Goal: Transaction & Acquisition: Purchase product/service

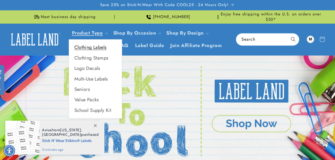
click at [99, 46] on link "Clothing Labels" at bounding box center [95, 47] width 53 height 10
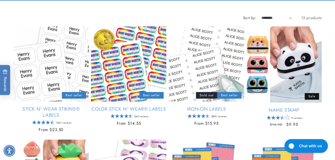
scroll to position [107, 0]
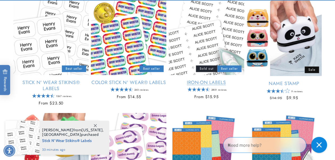
click at [208, 82] on link "Iron-On Labels" at bounding box center [206, 83] width 75 height 6
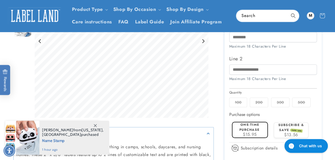
scroll to position [160, 0]
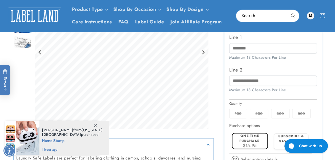
click at [255, 114] on label "200 Variant sold out or unavailable" at bounding box center [259, 114] width 18 height 10
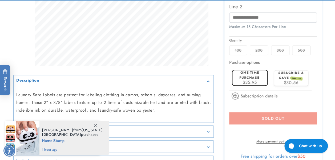
scroll to position [240, 0]
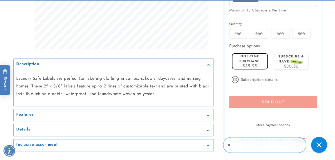
click at [241, 34] on label "100 Variant sold out or unavailable" at bounding box center [238, 34] width 18 height 10
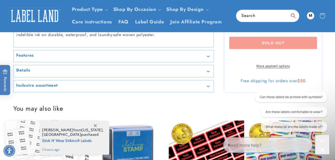
scroll to position [240, 0]
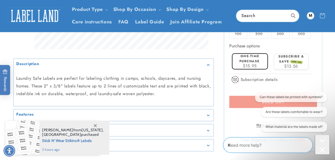
click at [293, 62] on span "SAVE 15%" at bounding box center [296, 62] width 12 height 4
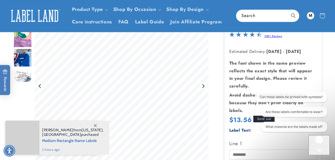
scroll to position [0, 0]
